Goal: Information Seeking & Learning: Find specific fact

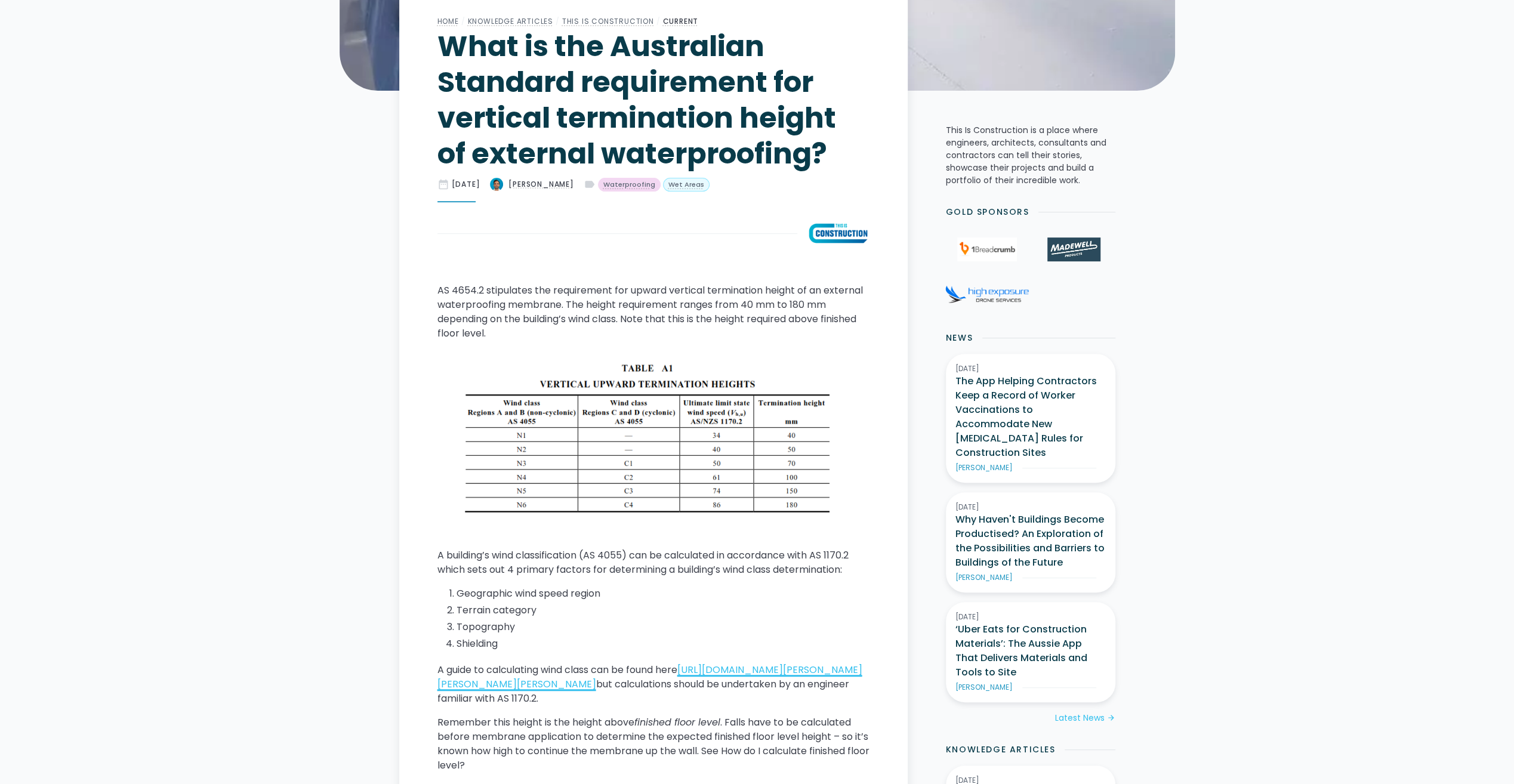
scroll to position [418, 0]
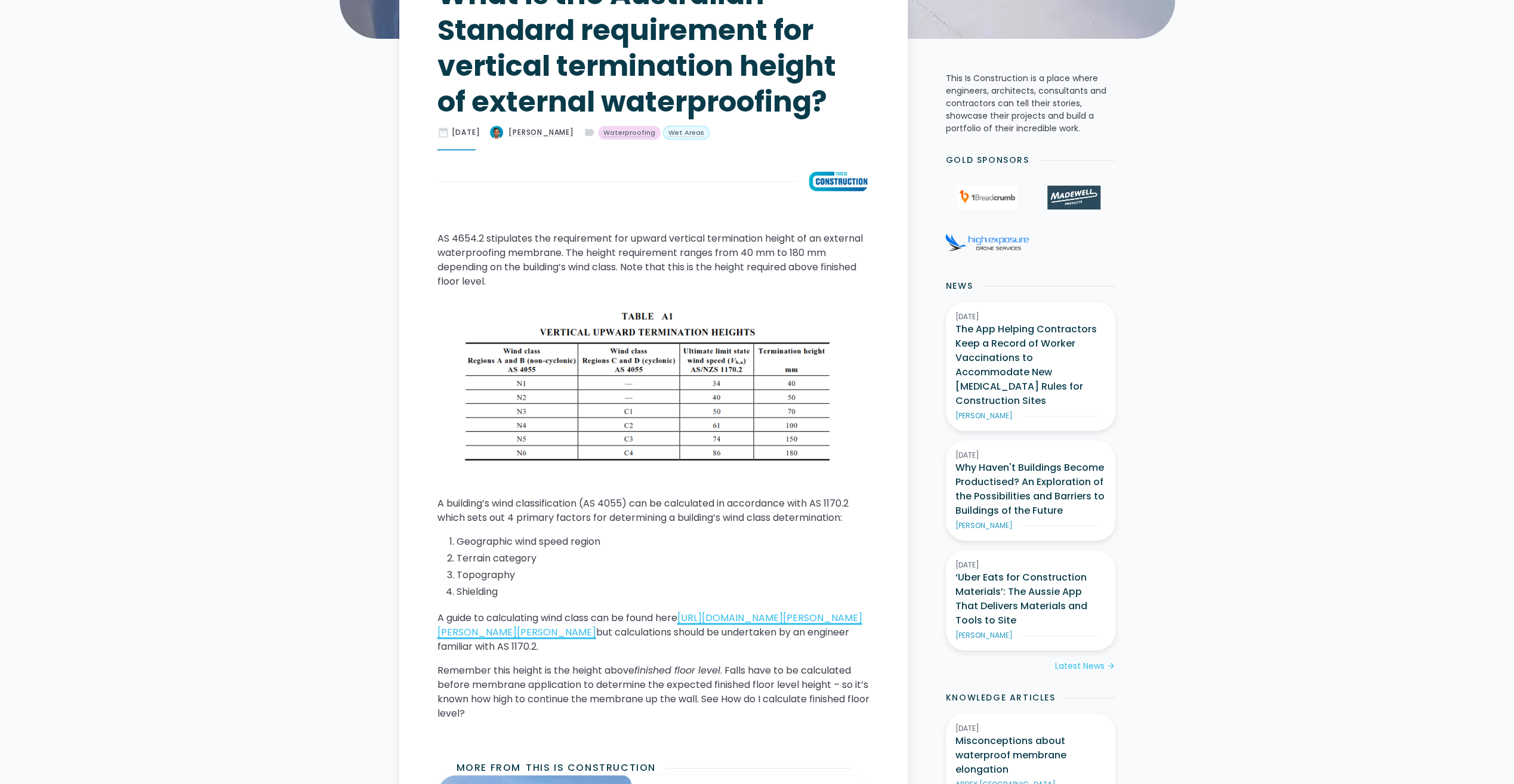
click at [638, 635] on link "[URL][DOMAIN_NAME][PERSON_NAME][PERSON_NAME][PERSON_NAME]" at bounding box center [650, 625] width 425 height 28
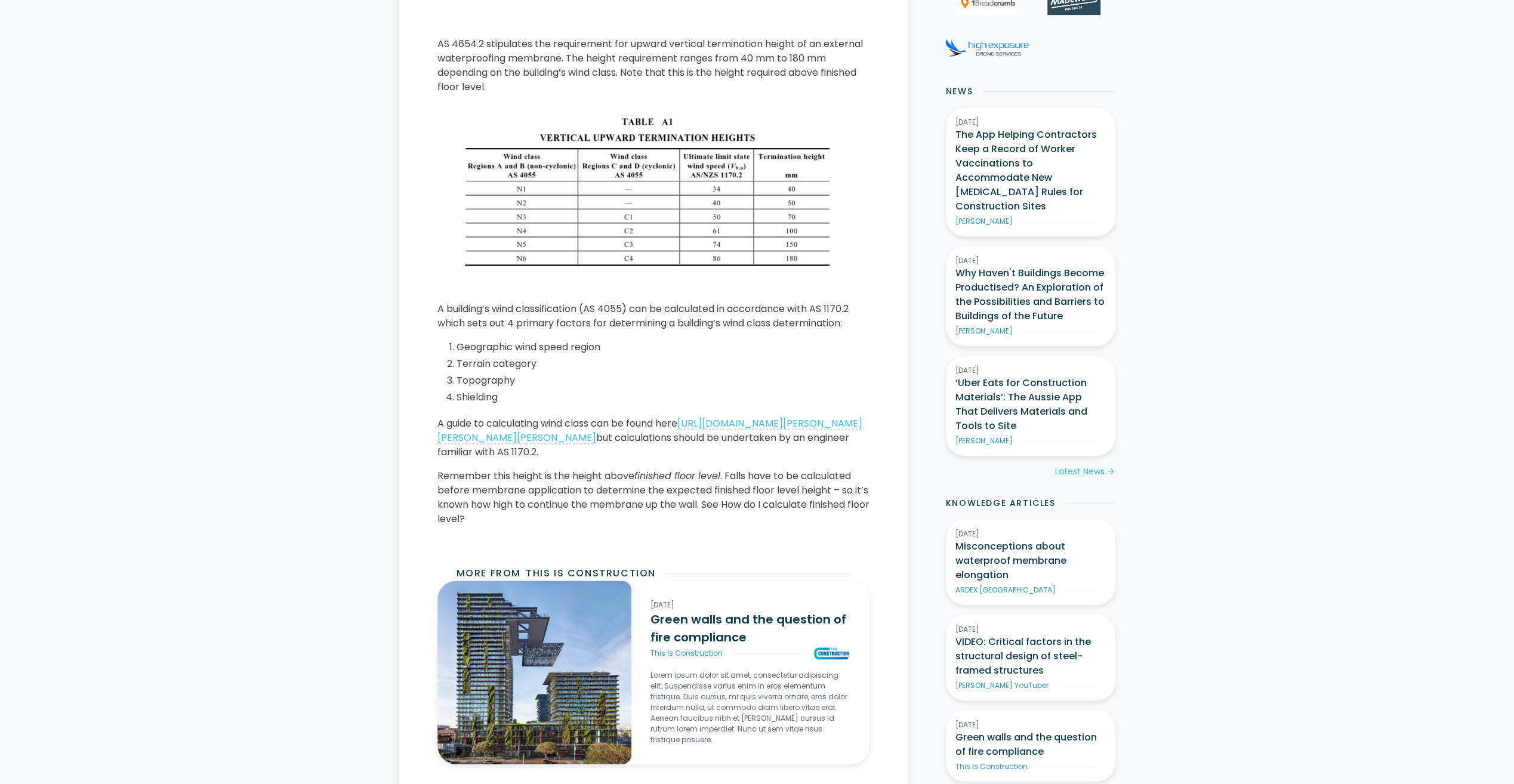
scroll to position [657, 0]
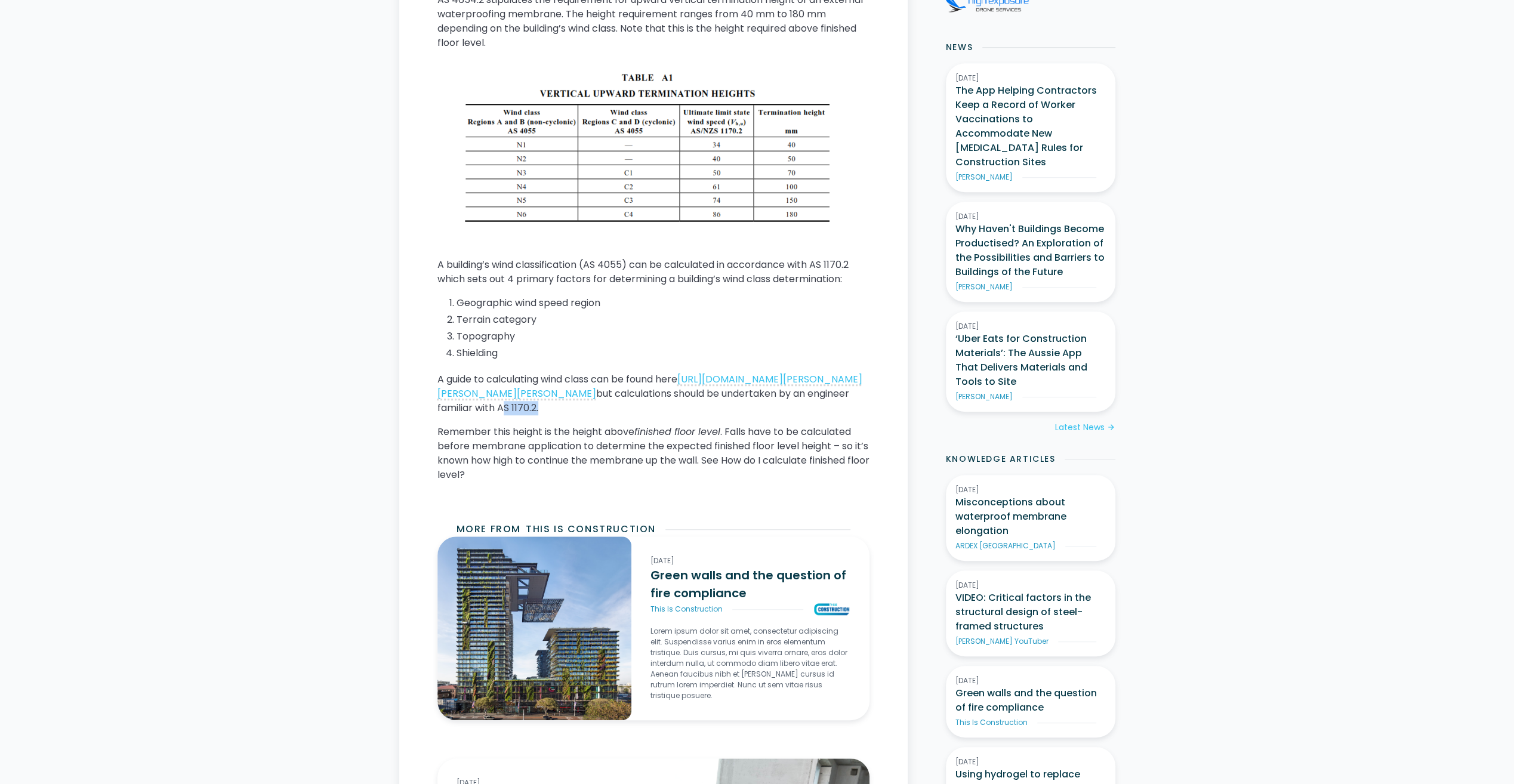
drag, startPoint x: 544, startPoint y: 421, endPoint x: 582, endPoint y: 424, distance: 38.1
click at [582, 415] on p "A guide to calculating wind class can be found here [URL][DOMAIN_NAME][PERSON_N…" at bounding box center [653, 394] width 432 height 43
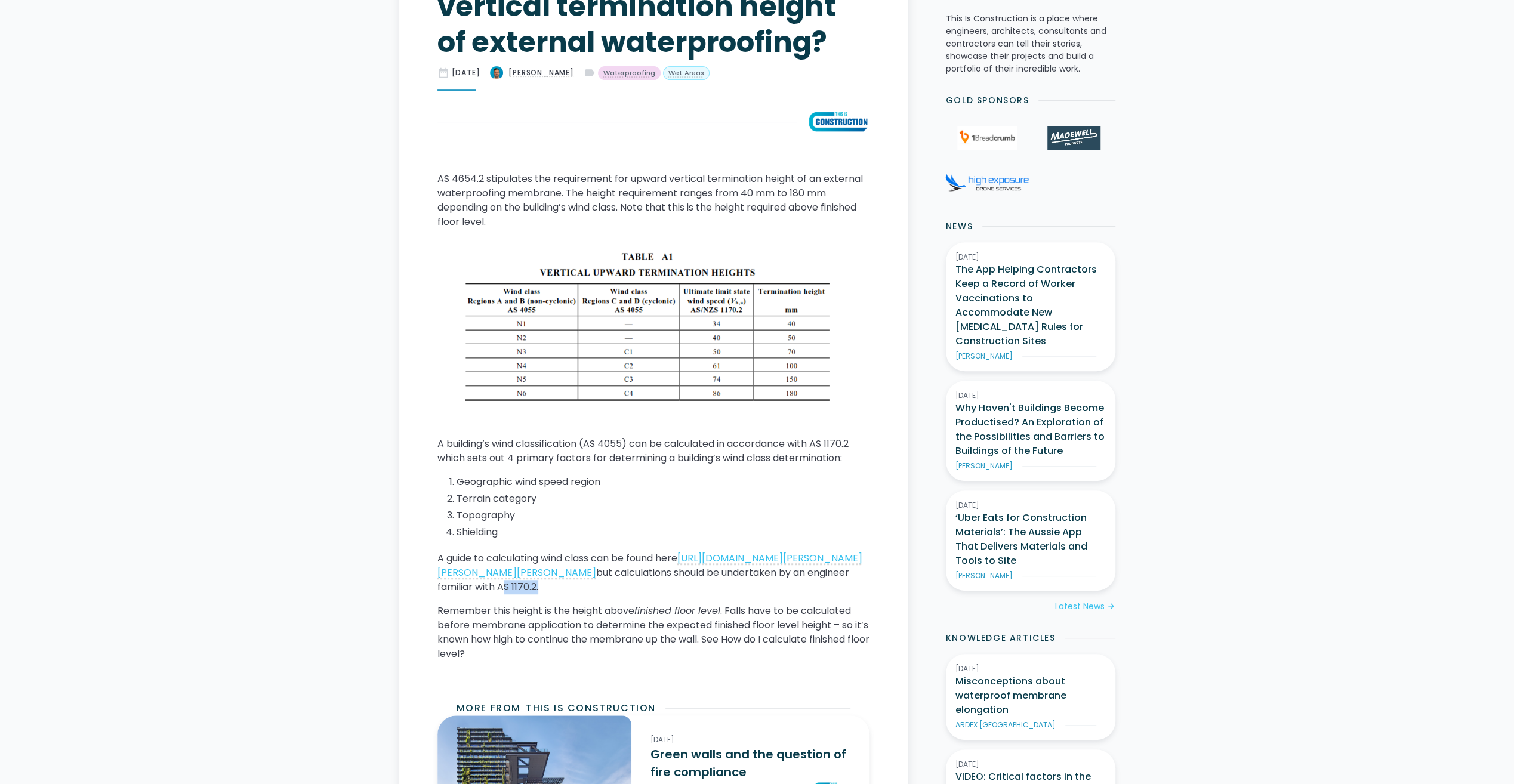
scroll to position [478, 0]
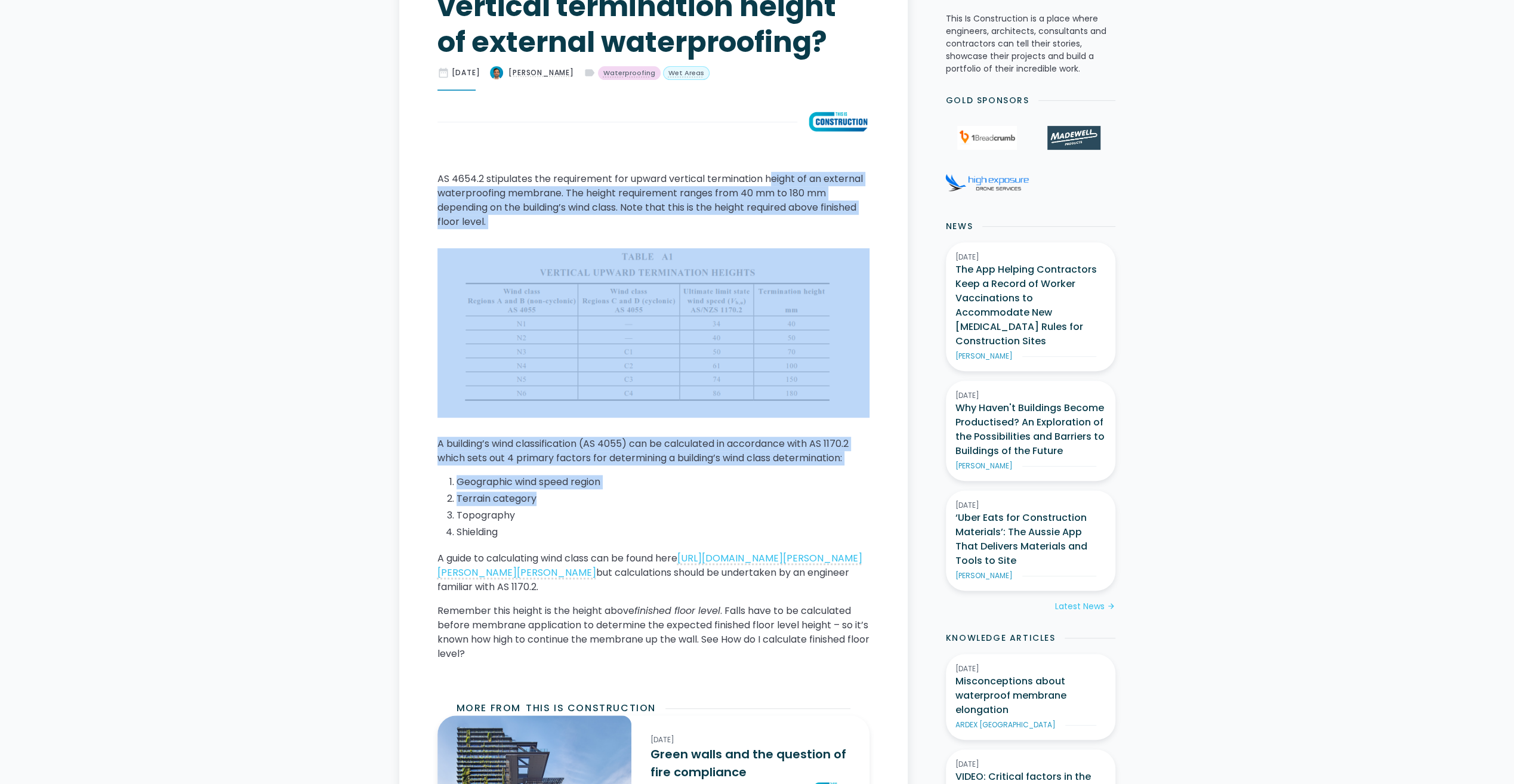
drag, startPoint x: 771, startPoint y: 177, endPoint x: 636, endPoint y: 490, distance: 340.9
click at [636, 490] on div "AS 4654.2 stipulates the requirement for upward vertical termination height of …" at bounding box center [653, 421] width 432 height 499
drag, startPoint x: 636, startPoint y: 490, endPoint x: 604, endPoint y: 513, distance: 39.4
click at [604, 513] on li "Topography" at bounding box center [662, 515] width 413 height 14
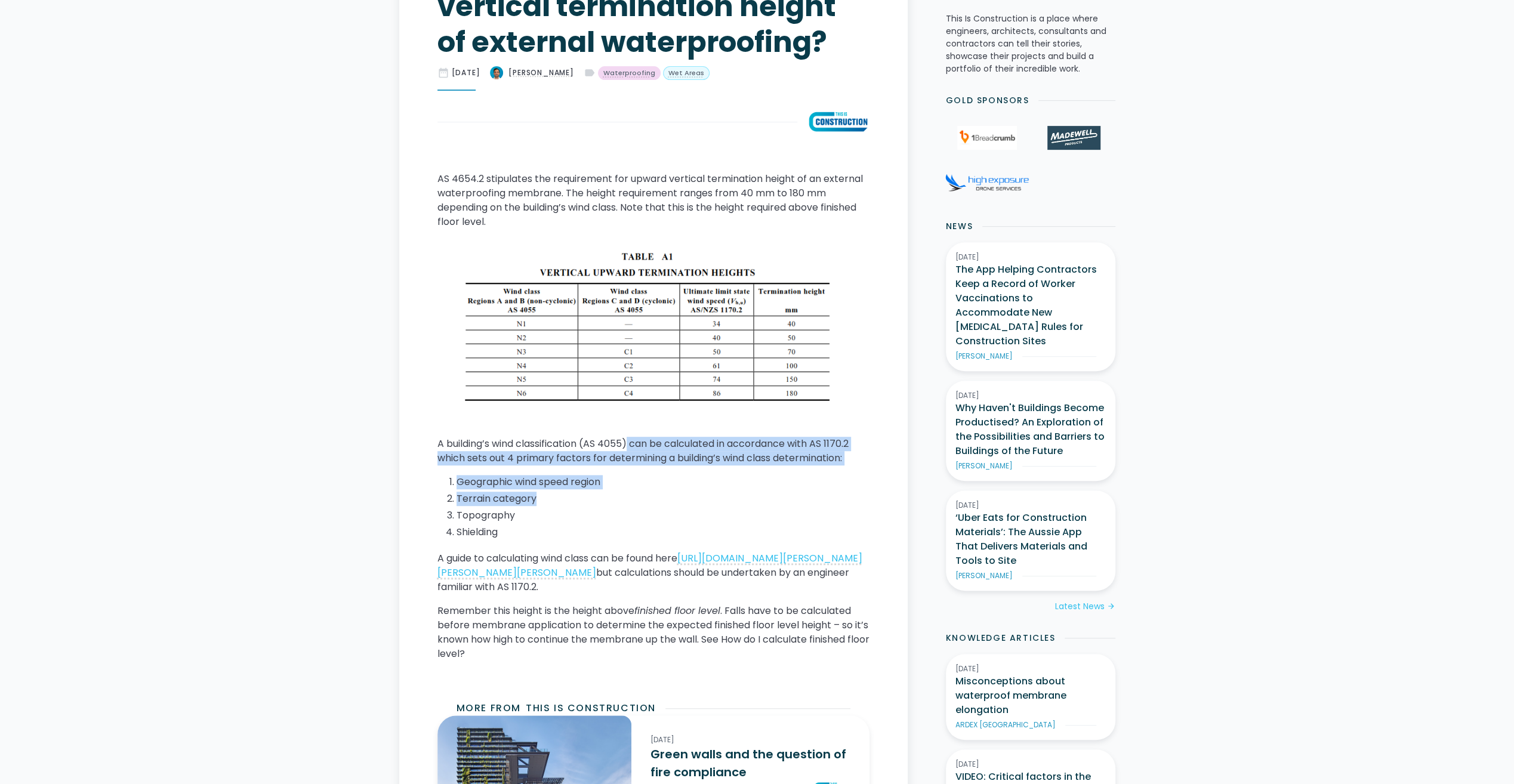
drag, startPoint x: 631, startPoint y: 443, endPoint x: 635, endPoint y: 497, distance: 54.1
click at [635, 497] on div "AS 4654.2 stipulates the requirement for upward vertical termination height of …" at bounding box center [653, 421] width 432 height 499
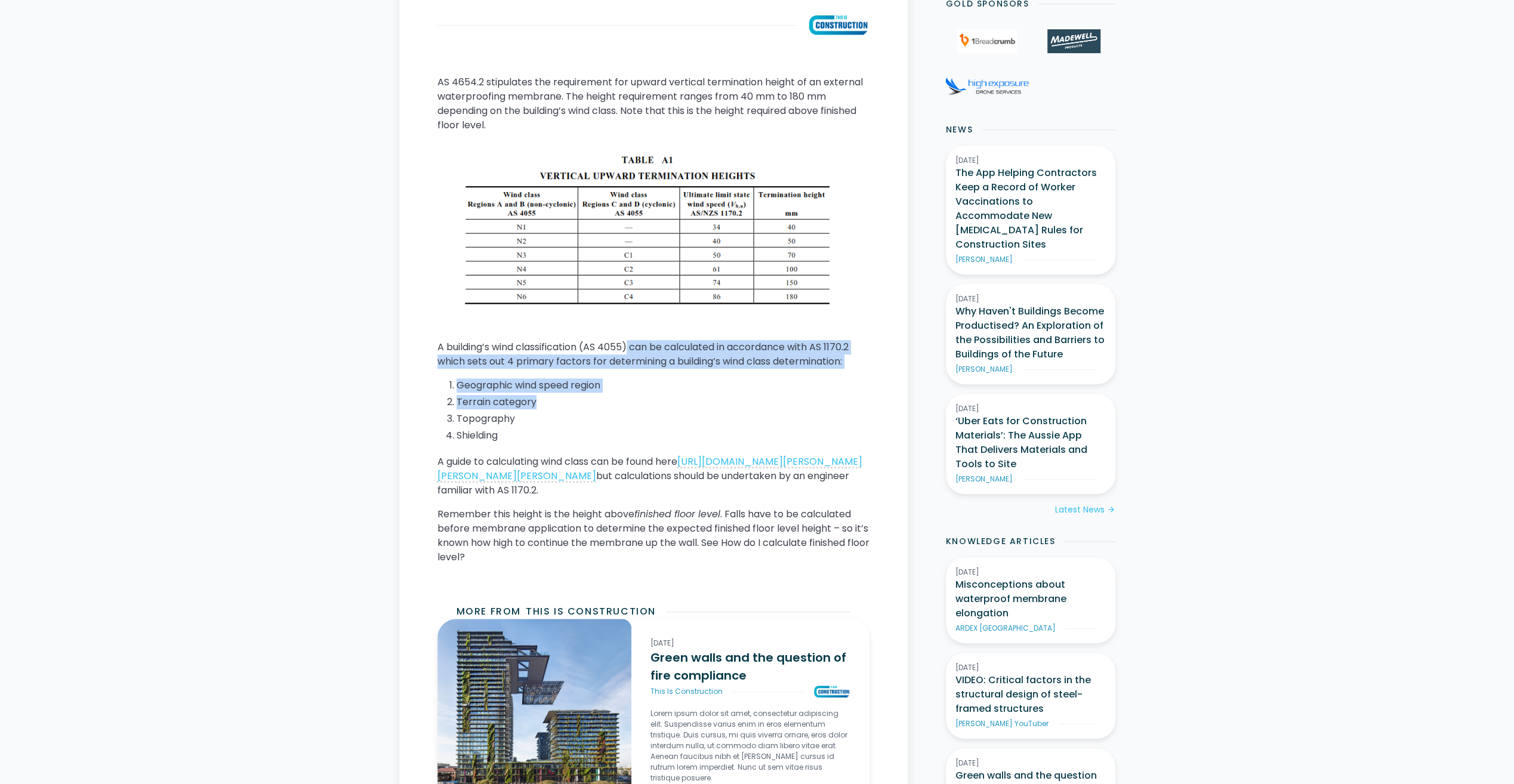
scroll to position [597, 0]
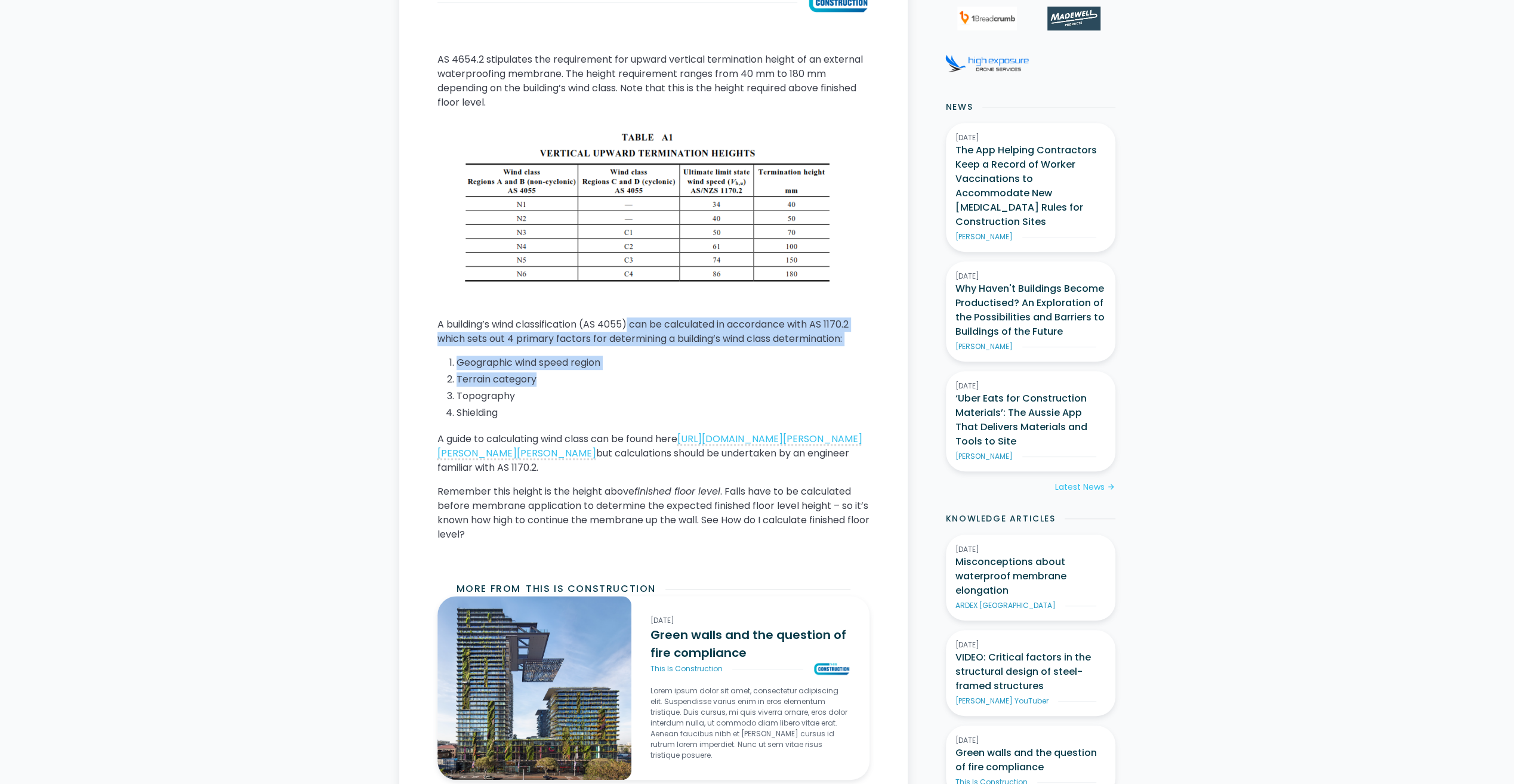
click at [611, 215] on img at bounding box center [653, 213] width 432 height 169
